Goal: Information Seeking & Learning: Check status

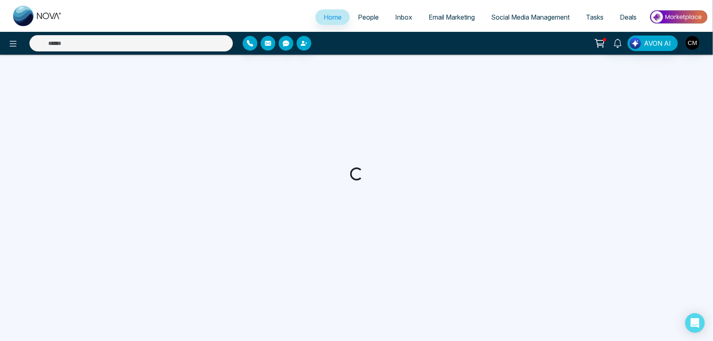
select select "*"
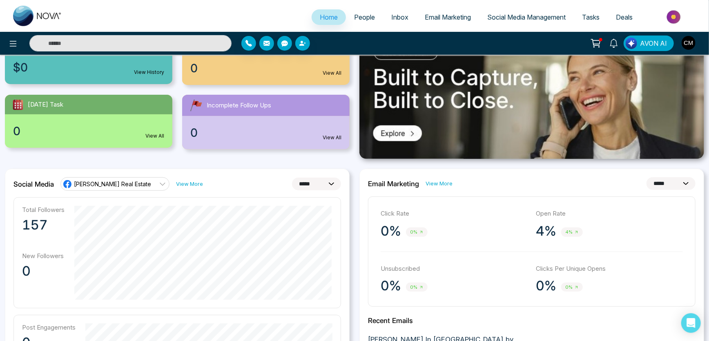
scroll to position [148, 0]
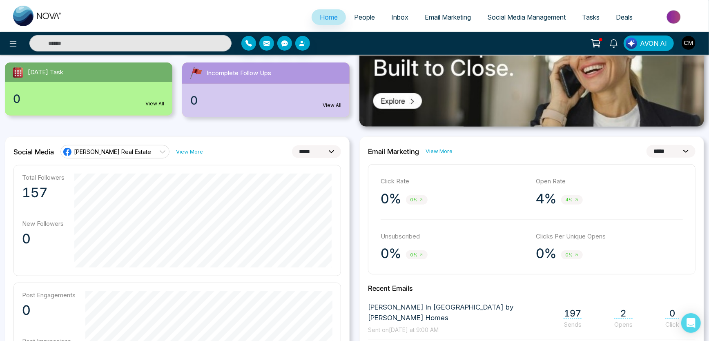
click at [425, 15] on span "Email Marketing" at bounding box center [448, 17] width 46 height 8
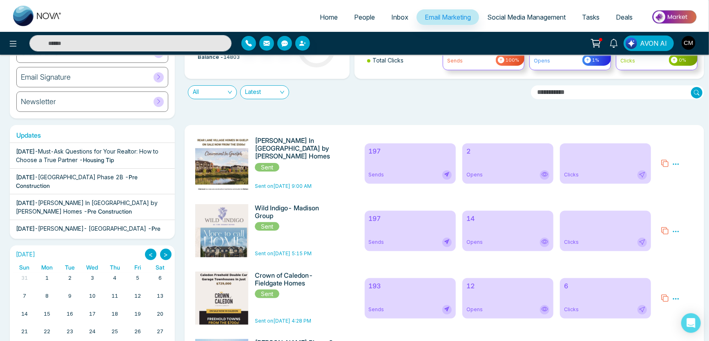
scroll to position [74, 0]
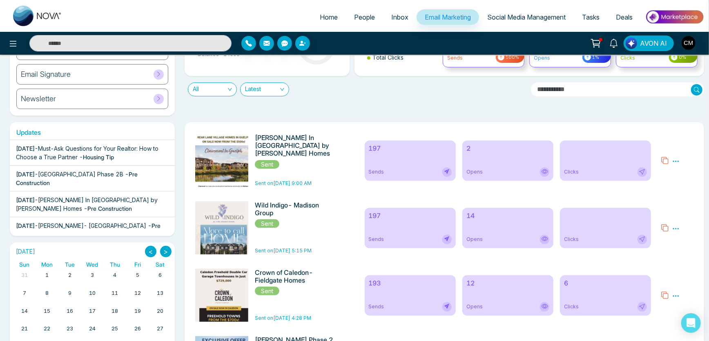
click at [241, 165] on img at bounding box center [224, 322] width 114 height 377
click at [674, 159] on icon at bounding box center [675, 161] width 7 height 7
click at [657, 187] on link "Analytics" at bounding box center [661, 184] width 24 height 7
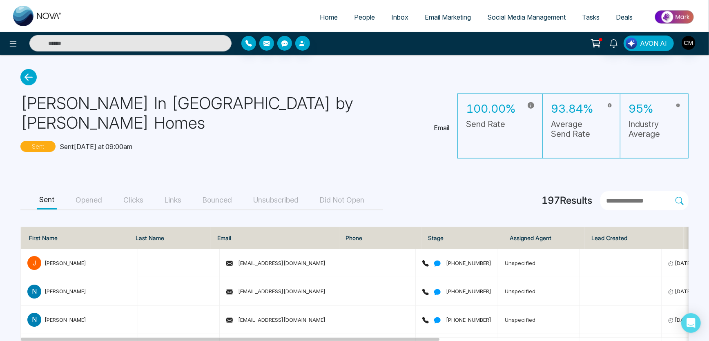
click at [104, 191] on button "Opened" at bounding box center [88, 200] width 31 height 18
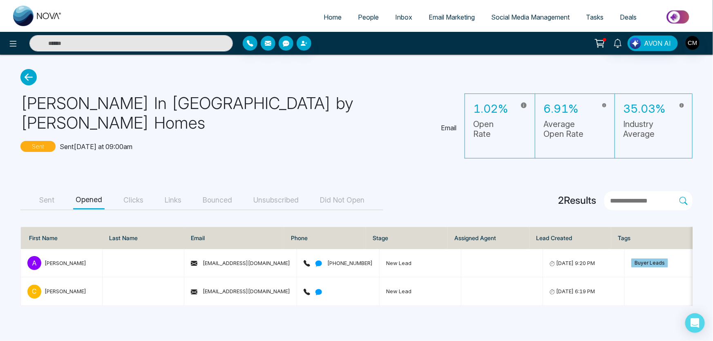
click at [134, 191] on button "Clicks" at bounding box center [133, 200] width 25 height 18
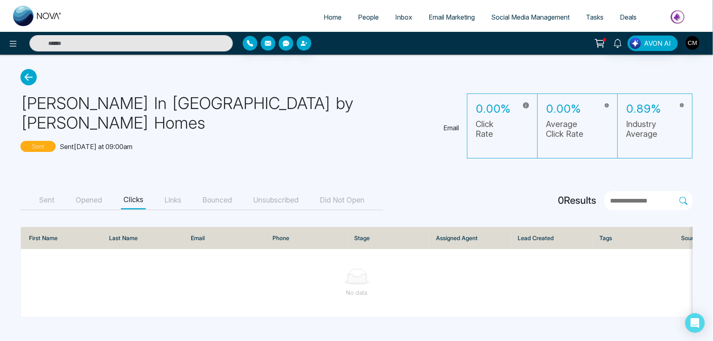
click at [82, 191] on button "Opened" at bounding box center [88, 200] width 31 height 18
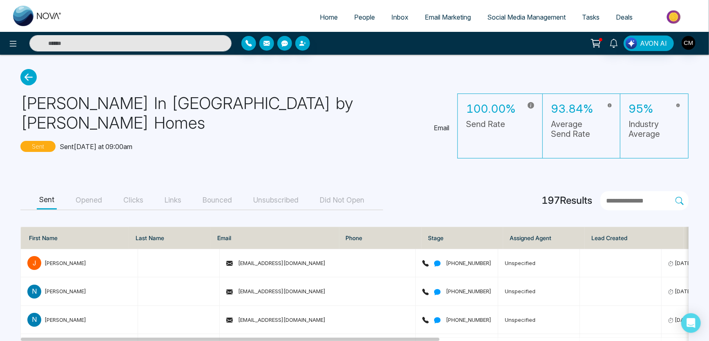
click at [301, 191] on button "Unsubscribed" at bounding box center [276, 200] width 50 height 18
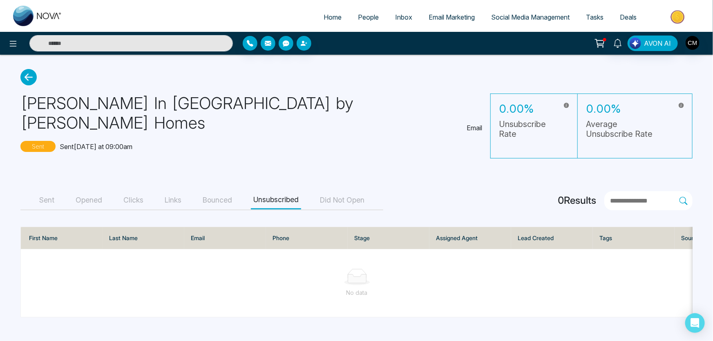
click at [241, 191] on div "Sent Opened Clicks Links Bounced Unsubscribed Did Not Open" at bounding box center [201, 200] width 363 height 19
click at [227, 191] on button "Bounced" at bounding box center [217, 200] width 34 height 18
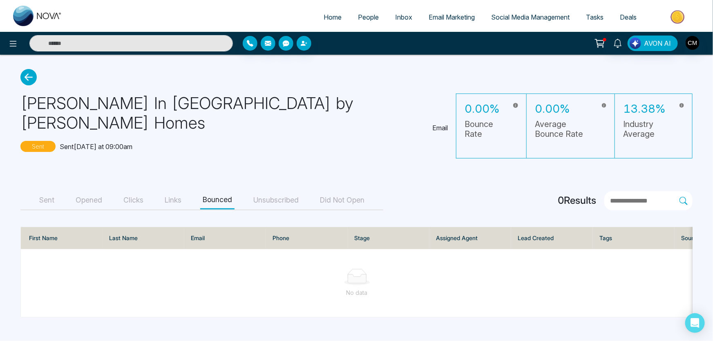
click at [447, 14] on span "Email Marketing" at bounding box center [451, 17] width 46 height 8
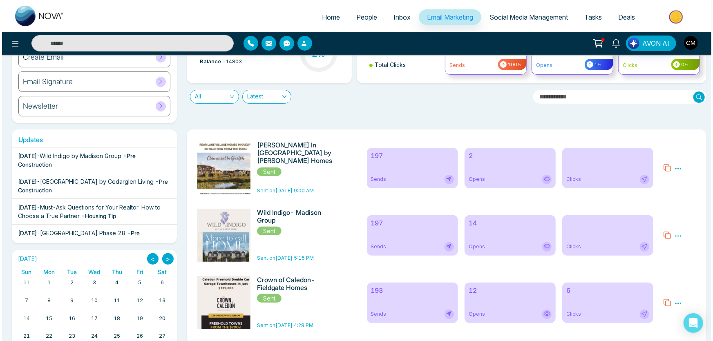
scroll to position [148, 0]
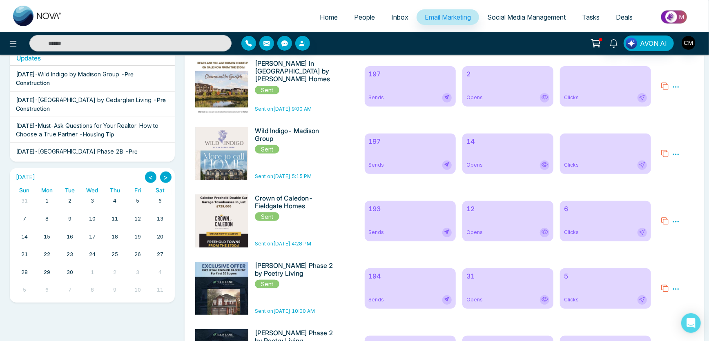
click at [680, 222] on div "Preview Analytics Delete" at bounding box center [677, 220] width 42 height 53
click at [673, 222] on icon at bounding box center [676, 221] width 6 height 1
click at [666, 234] on span "Preview" at bounding box center [660, 233] width 22 height 7
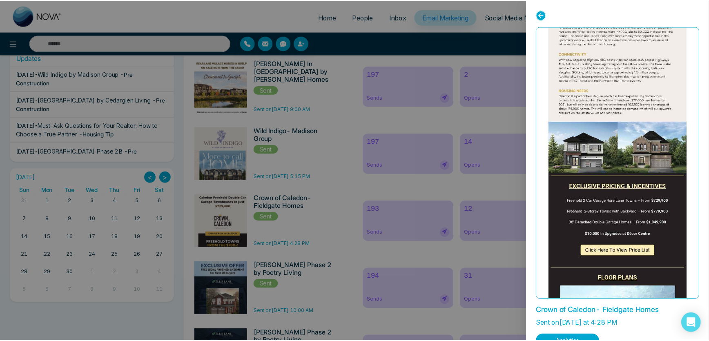
scroll to position [780, 0]
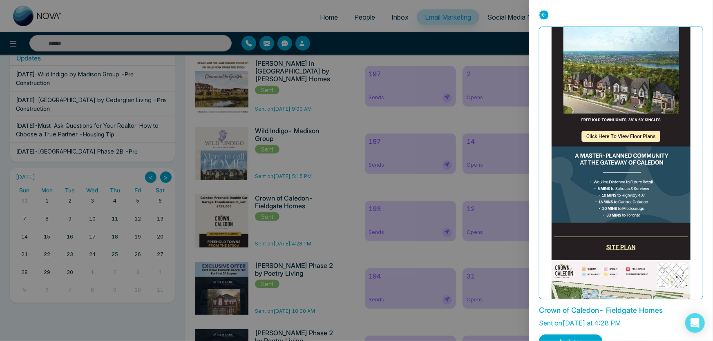
click at [500, 88] on div at bounding box center [356, 170] width 713 height 341
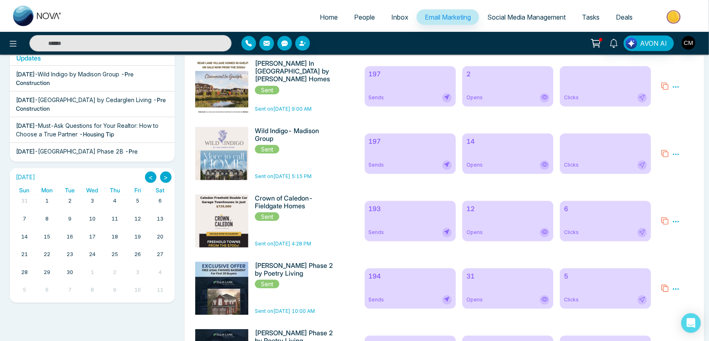
click at [675, 221] on icon at bounding box center [675, 221] width 7 height 7
click at [667, 245] on link "Analytics" at bounding box center [661, 245] width 24 height 7
